Goal: Task Accomplishment & Management: Manage account settings

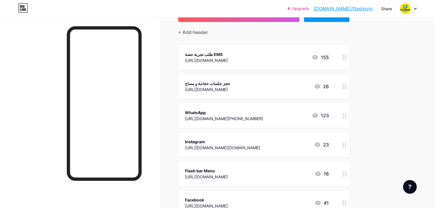
scroll to position [23, 0]
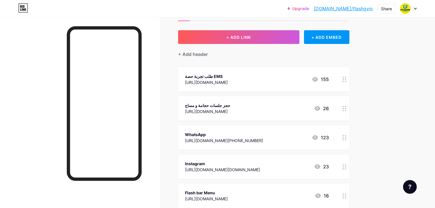
click at [318, 79] on icon at bounding box center [315, 79] width 6 height 5
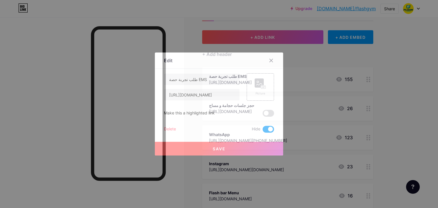
click at [338, 79] on div at bounding box center [219, 104] width 438 height 208
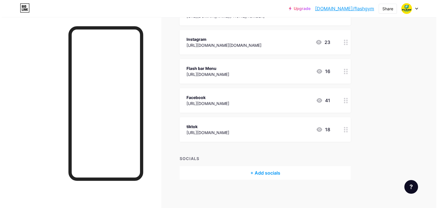
scroll to position [10, 0]
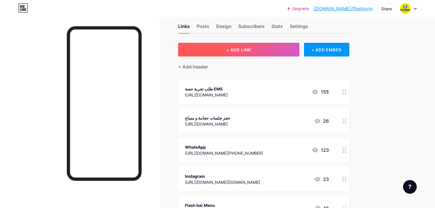
click at [280, 52] on button "+ ADD LINK" at bounding box center [238, 50] width 121 height 14
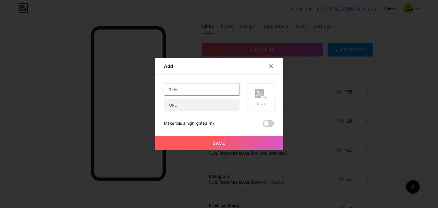
click at [207, 88] on input "text" at bounding box center [201, 89] width 75 height 11
type input "k"
type input "نحت الجسم"
paste input "[URL][DOMAIN_NAME][DATE]"
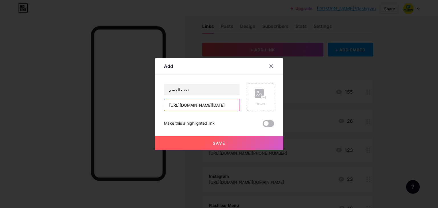
type input "[URL][DOMAIN_NAME][DATE]"
click at [267, 125] on span at bounding box center [268, 123] width 11 height 7
click at [263, 125] on input "checkbox" at bounding box center [263, 125] width 0 height 0
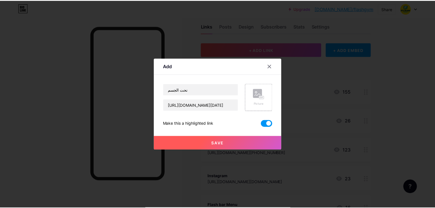
scroll to position [0, 0]
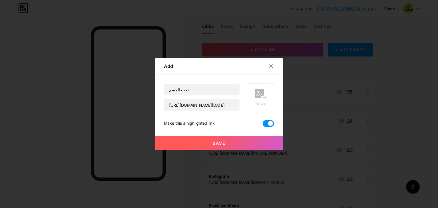
click at [220, 140] on button "Save" at bounding box center [219, 143] width 128 height 14
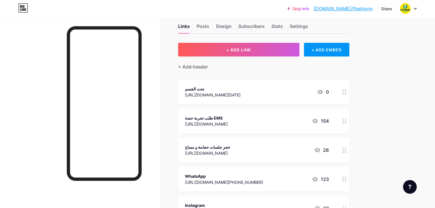
click at [319, 121] on icon at bounding box center [315, 121] width 7 height 7
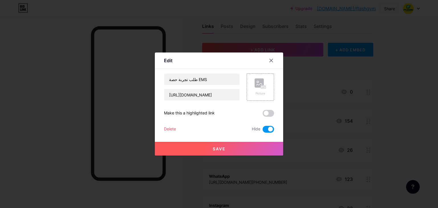
click at [267, 131] on span at bounding box center [268, 129] width 11 height 7
click at [263, 131] on input "checkbox" at bounding box center [263, 131] width 0 height 0
click at [268, 112] on span at bounding box center [268, 113] width 11 height 7
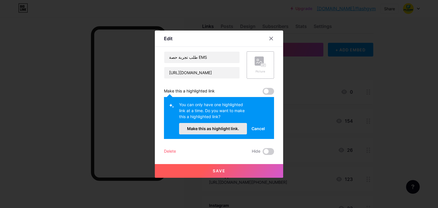
click at [240, 128] on button "Make this as highlight link." at bounding box center [213, 128] width 68 height 11
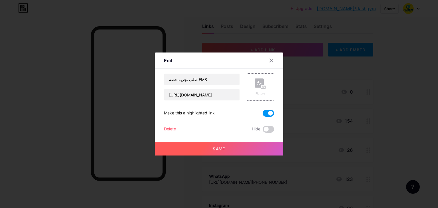
click at [231, 146] on button "Save" at bounding box center [219, 149] width 128 height 14
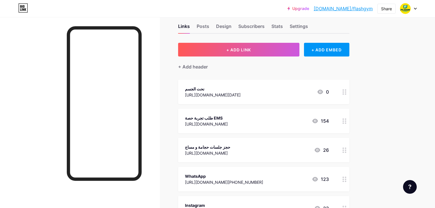
click at [349, 93] on div "نحت الجسم https://view.monday.com/10046984458-899942b6f24a61956ffe950b4e5c6f33?…" at bounding box center [263, 92] width 171 height 25
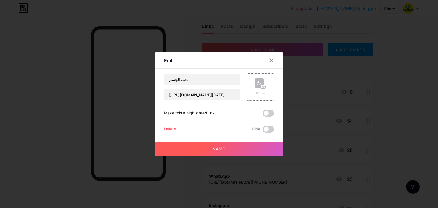
click at [271, 112] on span at bounding box center [268, 113] width 11 height 7
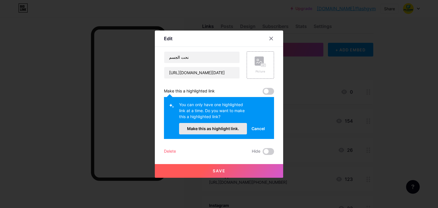
click at [228, 129] on span "Make this as highlight link." at bounding box center [213, 128] width 52 height 5
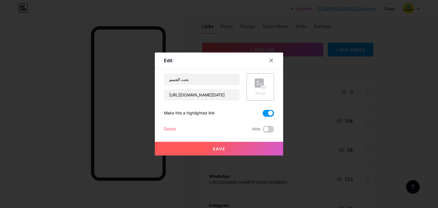
click at [219, 144] on button "Save" at bounding box center [219, 149] width 128 height 14
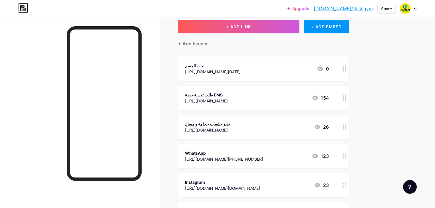
scroll to position [56, 0]
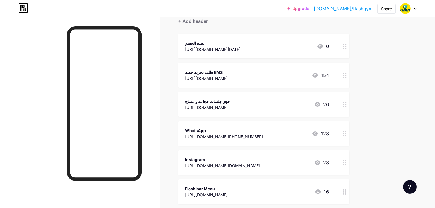
click at [349, 129] on div at bounding box center [345, 133] width 10 height 25
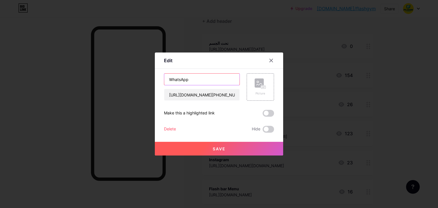
drag, startPoint x: 196, startPoint y: 80, endPoint x: 137, endPoint y: 71, distance: 59.5
click at [133, 77] on div "Edit Content YouTube Play YouTube video without leaving your page. ADD Vimeo Pl…" at bounding box center [219, 104] width 438 height 208
click at [169, 79] on input "whatsAppتواصل معنا" at bounding box center [201, 79] width 75 height 11
type input "WhatsAppتواصل معنا"
click at [230, 147] on button "Save" at bounding box center [219, 149] width 128 height 14
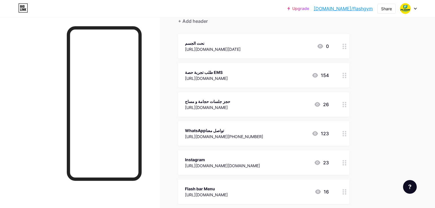
click at [263, 128] on div "WhatsAppتواصل معنا" at bounding box center [224, 131] width 78 height 6
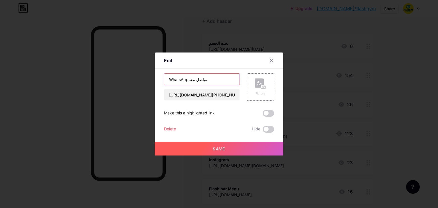
click at [188, 78] on input "WhatsAppتواصل معنا" at bounding box center [201, 79] width 75 height 11
type input "WhatsApp تواصل معنا"
click at [225, 145] on button "Save" at bounding box center [219, 149] width 128 height 14
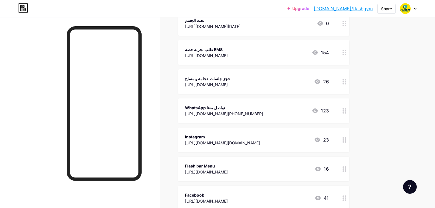
scroll to position [0, 0]
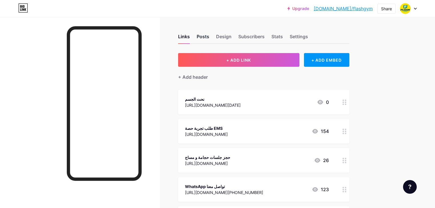
click at [209, 34] on div "Posts" at bounding box center [203, 38] width 13 height 10
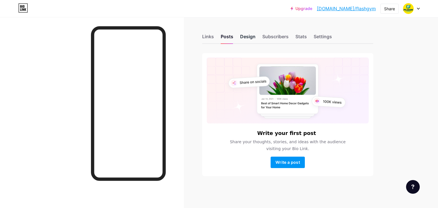
click at [250, 33] on div "Design" at bounding box center [247, 38] width 15 height 10
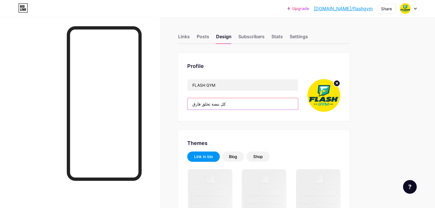
click at [252, 104] on input "كل نبضة تخلق فارق" at bounding box center [243, 103] width 110 height 11
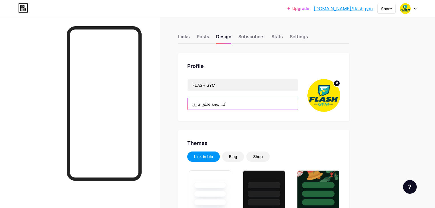
type input "#003e52"
type input "#ffe800"
type input "#00afaa"
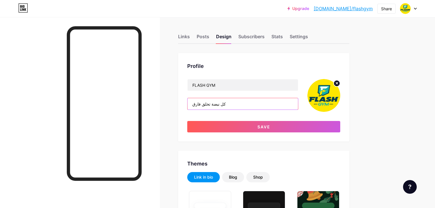
paste input "⚡"
click at [216, 103] on input "كل نبضة تخلق فارق⚡" at bounding box center [243, 103] width 110 height 11
paste input "⚡"
click at [219, 104] on input "⚡كل نبضة تخلق فارق⚡" at bounding box center [243, 103] width 110 height 11
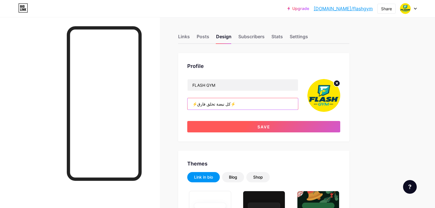
type input "⚡كل نبضة تخلق فارق⚡"
click at [281, 124] on button "Save" at bounding box center [263, 126] width 153 height 11
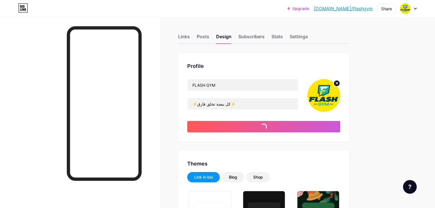
type input "#003e52"
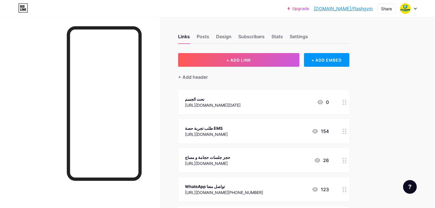
click at [269, 137] on div "طلب تجربة حصة EMS https://wkf.ms/47yukrc 154" at bounding box center [263, 131] width 171 height 25
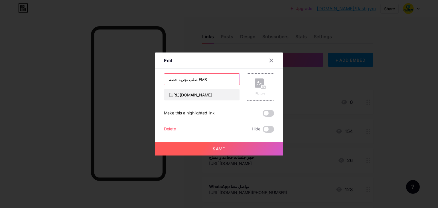
drag, startPoint x: 205, startPoint y: 79, endPoint x: 192, endPoint y: 76, distance: 13.2
click at [192, 76] on input "طلب تجربة حصة EMS" at bounding box center [201, 79] width 75 height 11
paste input "EMS"
type input "EMS طلب تجربة حصة"
click at [245, 145] on button "Save" at bounding box center [219, 149] width 128 height 14
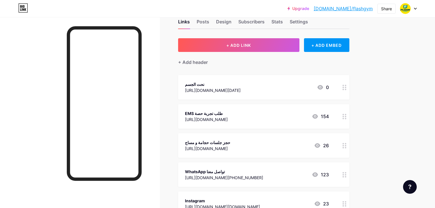
scroll to position [23, 0]
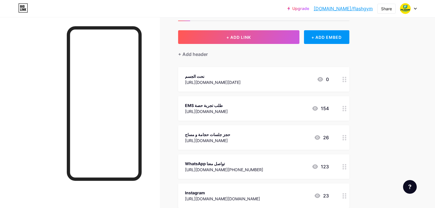
click at [241, 77] on div "نحت الجسم" at bounding box center [213, 76] width 56 height 6
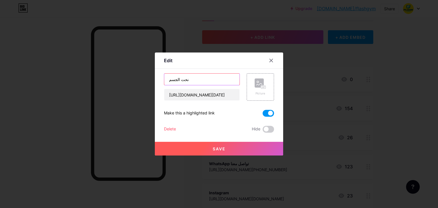
click at [194, 79] on input "نحت الجسم" at bounding box center [201, 79] width 75 height 11
click at [168, 79] on input "coming soon نحت الجسم" at bounding box center [201, 79] width 75 height 11
drag, startPoint x: 187, startPoint y: 79, endPoint x: 181, endPoint y: 80, distance: 5.7
click at [181, 80] on input "Coming soon نحت الجسم" at bounding box center [201, 79] width 75 height 11
click at [191, 80] on input "Coming soon نحت الجسم" at bounding box center [201, 79] width 75 height 11
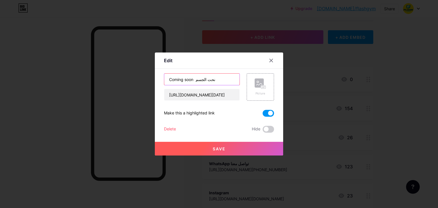
click at [185, 80] on input "Coming soon نحت الجسم" at bounding box center [201, 79] width 75 height 11
type input "Coming Soon نحت الجسم"
click at [220, 150] on span "Save" at bounding box center [219, 148] width 13 height 5
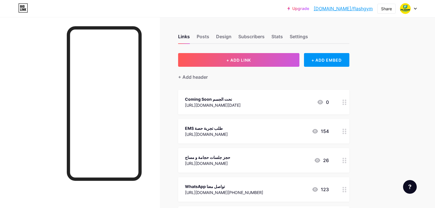
click at [228, 125] on div "EMS طلب تجربة حصة [URL][DOMAIN_NAME]" at bounding box center [206, 131] width 43 height 13
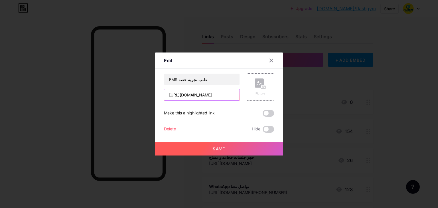
click at [198, 92] on input "https://wkf.ms/47yukrc" at bounding box center [201, 94] width 75 height 11
paste input "view.monday.com/5825068052-d195013883f3c793b9394c09b7d368c3?r=use1"
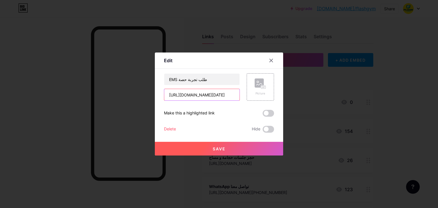
type input "[URL][DOMAIN_NAME][DATE]"
click at [221, 149] on span "Save" at bounding box center [219, 148] width 13 height 5
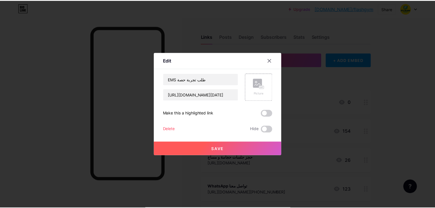
scroll to position [0, 0]
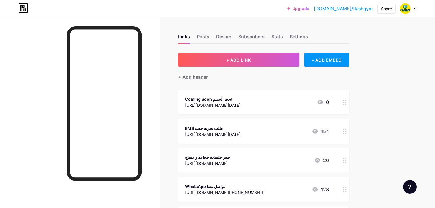
click at [412, 8] on div at bounding box center [408, 8] width 17 height 10
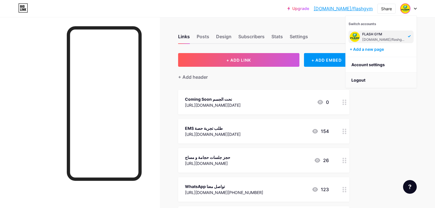
click at [362, 82] on li "Logout" at bounding box center [381, 80] width 71 height 15
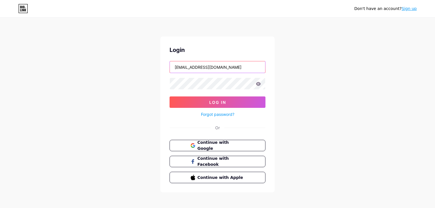
click at [236, 68] on input "ems.flash.gym@gmail.com" at bounding box center [217, 66] width 95 height 11
paste input "+2"
type input "ems.flash.gym+2@gmail.com"
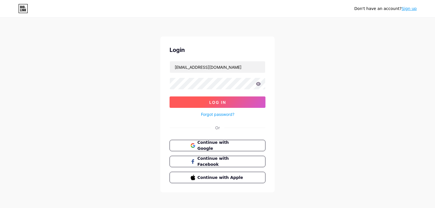
click at [246, 101] on button "Log In" at bounding box center [218, 101] width 96 height 11
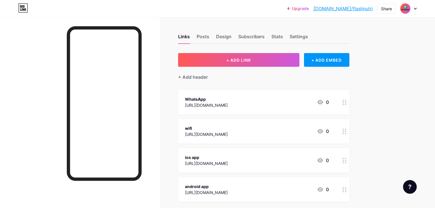
click at [238, 13] on div "Upgrade bio.link/flashn... bio.link/flashnutri Share Switch accounts ems.flash.…" at bounding box center [217, 8] width 435 height 10
click at [251, 19] on div "Links Posts Design Subscribers Stats Settings + ADD LINK + ADD EMBED + Add head…" at bounding box center [186, 142] width 373 height 251
click at [232, 36] on div "Design" at bounding box center [223, 38] width 15 height 10
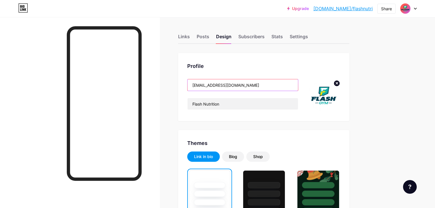
drag, startPoint x: 275, startPoint y: 84, endPoint x: 210, endPoint y: 79, distance: 65.6
click at [210, 79] on div "Profile ems.flash.gym@gmail.com Flash Nutrition" at bounding box center [263, 87] width 171 height 68
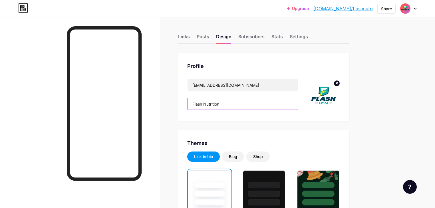
click at [224, 105] on input "Flash Nutrition" at bounding box center [243, 103] width 110 height 11
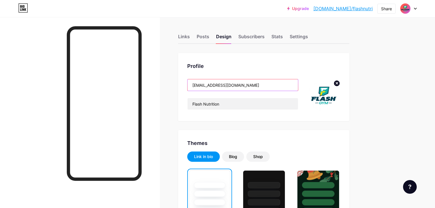
click at [242, 82] on input "ems.flash.gym@gmail.com" at bounding box center [243, 84] width 110 height 11
paste input "Flash Nutrition"
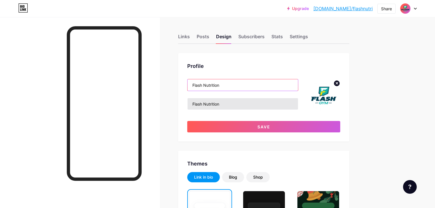
type input "Flash Nutrition"
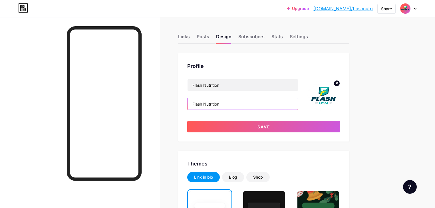
click at [229, 104] on input "Flash Nutrition" at bounding box center [243, 103] width 110 height 11
type input "ك"
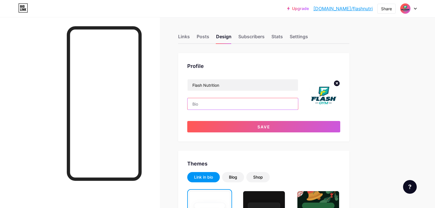
paste input "⚡"
click at [256, 104] on input "⚡كل نبضة تخلق فارق" at bounding box center [243, 103] width 110 height 11
click at [220, 103] on input "⚡كل نبضة تخلق فارق" at bounding box center [243, 103] width 110 height 11
click at [219, 104] on input "⚡كل نبضة تخلق فارق" at bounding box center [243, 103] width 110 height 11
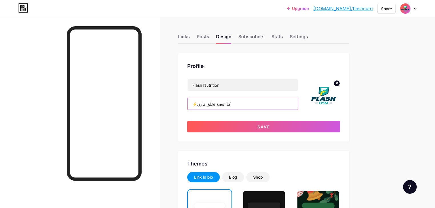
drag, startPoint x: 217, startPoint y: 103, endPoint x: 221, endPoint y: 104, distance: 4.2
click at [221, 104] on input "⚡كل نبضة تخلق فارق" at bounding box center [243, 103] width 110 height 11
click at [255, 104] on input "⚡كل نبضة تخلق فارق" at bounding box center [243, 103] width 110 height 11
paste input "⚡"
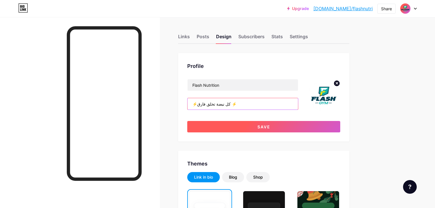
type input "⚡كل نبضة تخلق فارق ⚡"
click at [263, 126] on button "Save" at bounding box center [263, 126] width 153 height 11
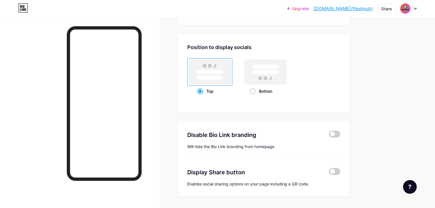
scroll to position [739, 0]
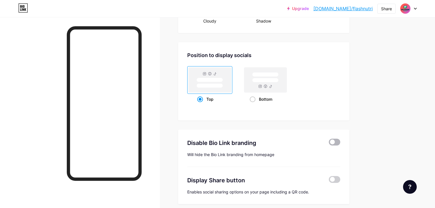
click at [340, 139] on span at bounding box center [334, 142] width 11 height 7
click at [329, 144] on input "checkbox" at bounding box center [329, 144] width 0 height 0
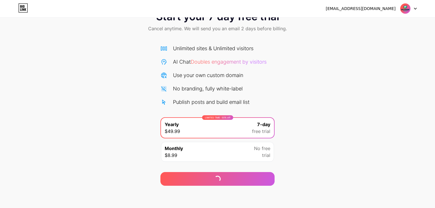
scroll to position [21, 0]
click at [25, 7] on icon at bounding box center [23, 7] width 10 height 9
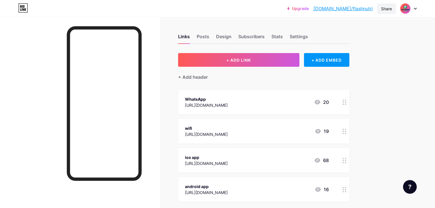
click at [384, 9] on div "Share" at bounding box center [386, 9] width 11 height 6
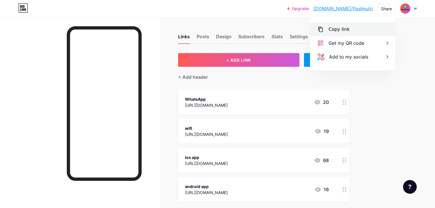
click at [353, 30] on div "Copy link" at bounding box center [352, 30] width 85 height 14
click at [411, 46] on div "Upgrade bio.link/flashn... bio.link/flashnutri Share Copy link https://bio.link…" at bounding box center [217, 134] width 435 height 268
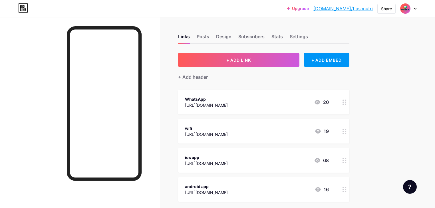
click at [284, 9] on div "Upgrade bio.link/flashn... bio.link/flashnutri Share Switch accounts Flash Nutr…" at bounding box center [217, 8] width 435 height 10
click at [329, 129] on div "19" at bounding box center [322, 131] width 14 height 7
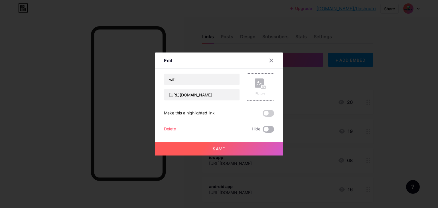
click at [269, 129] on span at bounding box center [268, 129] width 11 height 7
click at [263, 131] on input "checkbox" at bounding box center [263, 131] width 0 height 0
click at [244, 150] on button "Save" at bounding box center [219, 149] width 128 height 14
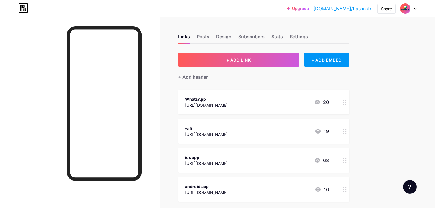
click at [407, 97] on div "Upgrade bio.link/flashn... bio.link/flashnutri Share Switch accounts Flash Nutr…" at bounding box center [217, 134] width 435 height 268
click at [385, 9] on div "Share" at bounding box center [386, 9] width 11 height 6
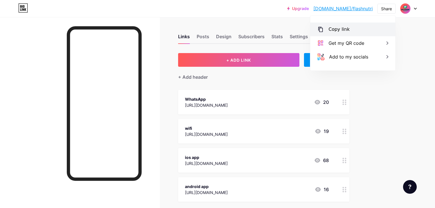
click at [331, 30] on div "Copy link" at bounding box center [339, 29] width 21 height 7
drag, startPoint x: 411, startPoint y: 29, endPoint x: 411, endPoint y: 26, distance: 3.3
click at [411, 29] on div "Upgrade bio.link/flashn... bio.link/flashnutri Share Copied https://bio.link/fl…" at bounding box center [217, 134] width 435 height 268
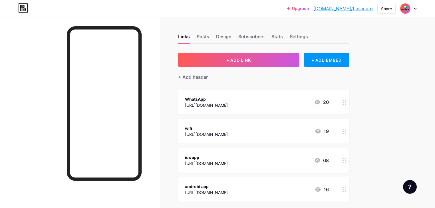
click at [411, 9] on div at bounding box center [408, 8] width 17 height 10
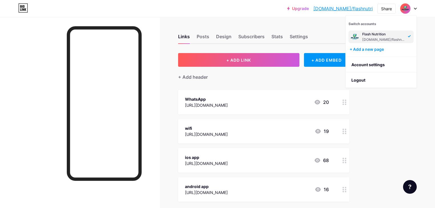
click at [336, 10] on link "bio.link/flashnutri" at bounding box center [342, 8] width 59 height 7
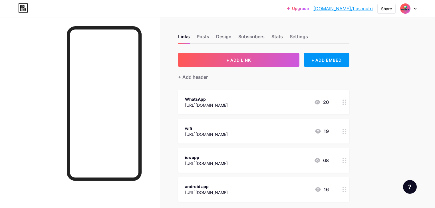
click at [413, 8] on div at bounding box center [408, 8] width 17 height 10
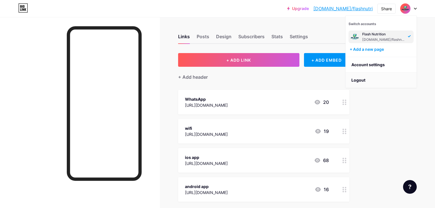
click at [366, 79] on li "Logout" at bounding box center [381, 80] width 71 height 15
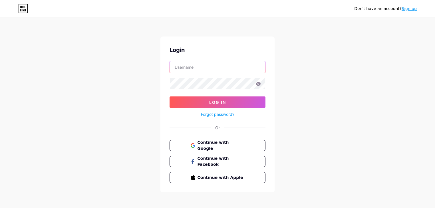
type input "ems.flash.gym@gmail.com"
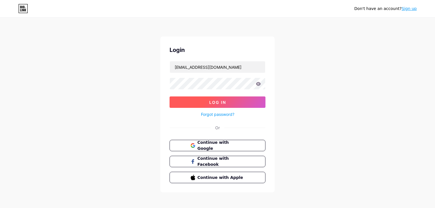
click at [211, 103] on span "Log In" at bounding box center [217, 102] width 17 height 5
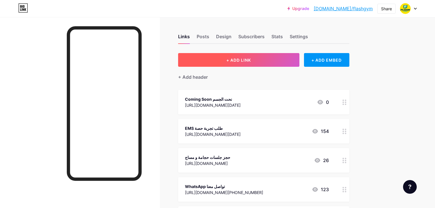
click at [286, 62] on button "+ ADD LINK" at bounding box center [238, 60] width 121 height 14
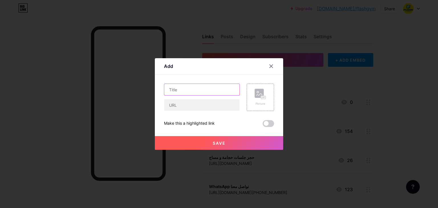
click at [191, 92] on input "text" at bounding box center [201, 89] width 75 height 11
type input "r"
type input "ق"
paste input "Flash Nutrition"
type input "Flash Nutrition"
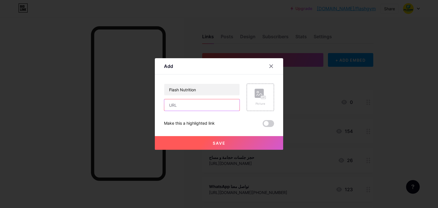
click at [182, 103] on input "text" at bounding box center [201, 104] width 75 height 11
paste input "[URL][DOMAIN_NAME]"
type input "[URL][DOMAIN_NAME]"
click at [234, 143] on button "Save" at bounding box center [219, 143] width 128 height 14
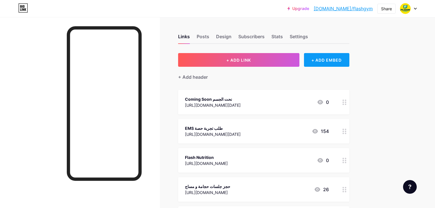
click at [349, 56] on div "+ ADD EMBED" at bounding box center [326, 60] width 45 height 14
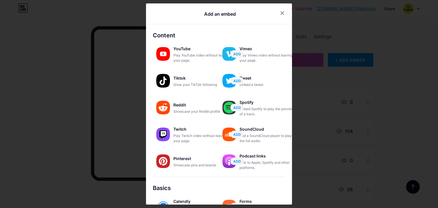
click at [378, 38] on div at bounding box center [219, 104] width 438 height 208
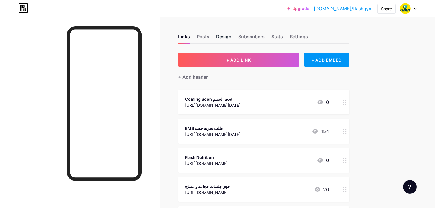
click at [232, 33] on div "Design" at bounding box center [223, 38] width 15 height 10
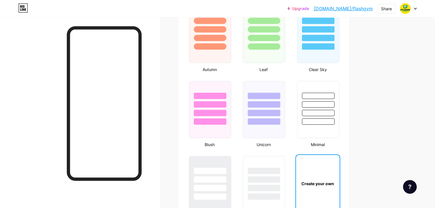
type input "#003e52"
type input "#ffe800"
type input "#00afaa"
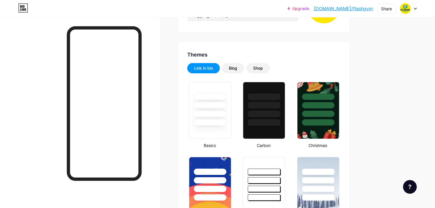
scroll to position [30, 0]
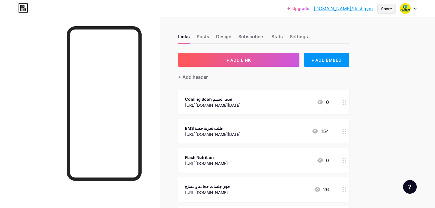
click at [385, 10] on div "Share" at bounding box center [386, 9] width 11 height 6
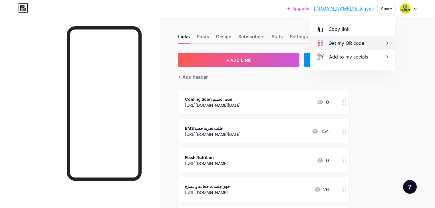
click at [365, 46] on div "Get my QR code" at bounding box center [352, 43] width 85 height 14
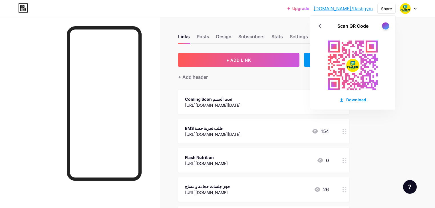
click at [386, 26] on div at bounding box center [385, 25] width 7 height 7
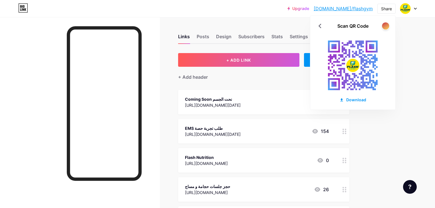
click at [386, 26] on div at bounding box center [385, 25] width 7 height 7
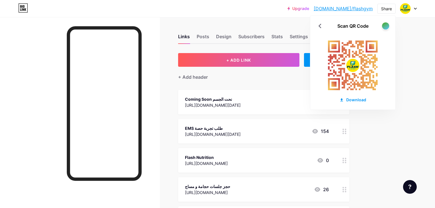
click at [386, 26] on div at bounding box center [385, 25] width 7 height 7
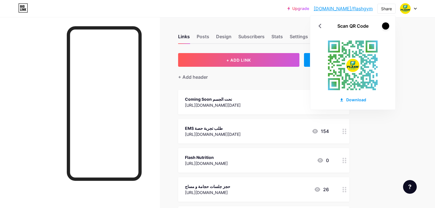
click at [386, 26] on div at bounding box center [385, 25] width 7 height 7
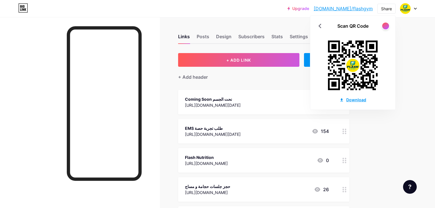
click at [347, 100] on div "Download" at bounding box center [352, 100] width 27 height 6
click at [412, 146] on div "Upgrade bio.link/flashg... bio.link/flashgym Share Scan QR Code Download Switch…" at bounding box center [217, 207] width 435 height 414
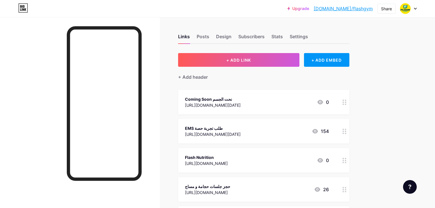
click at [406, 84] on div "Upgrade bio.link/flashg... bio.link/flashgym Share Switch accounts FLASH GYM bi…" at bounding box center [217, 207] width 435 height 414
click at [384, 11] on div "Share" at bounding box center [386, 9] width 11 height 6
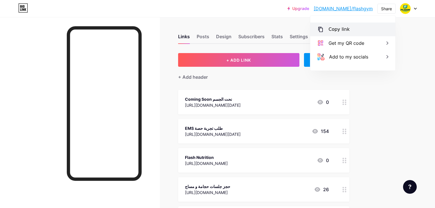
click at [335, 28] on div "Copy link" at bounding box center [339, 29] width 21 height 7
click at [419, 92] on div "Upgrade [DOMAIN_NAME]/flashg... [DOMAIN_NAME]/flashgym Share Copy link [URL][DO…" at bounding box center [217, 207] width 435 height 414
